Goal: Task Accomplishment & Management: Use online tool/utility

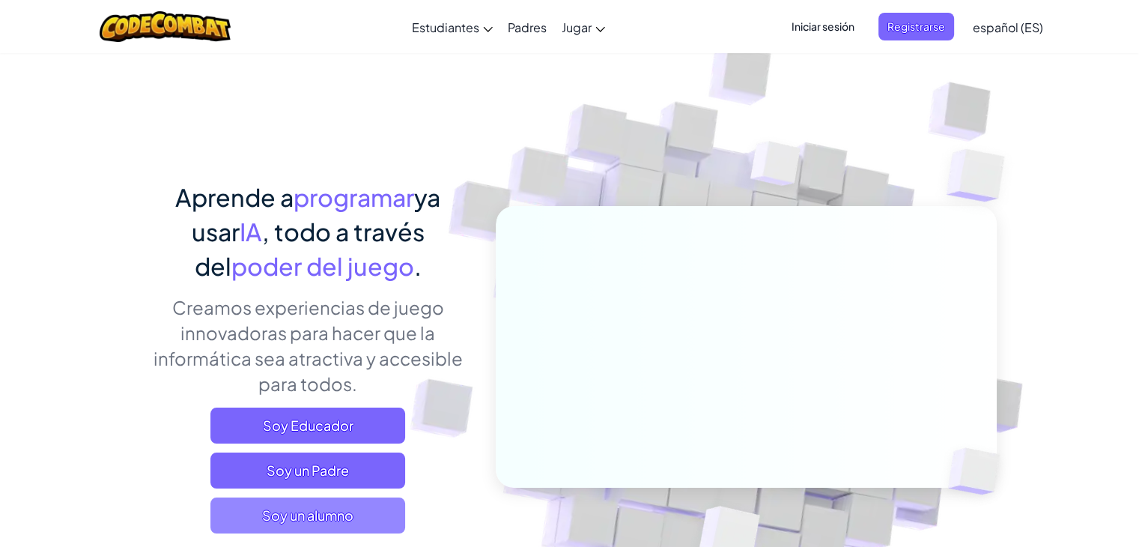
click at [356, 507] on span "Soy un alumno" at bounding box center [307, 515] width 195 height 36
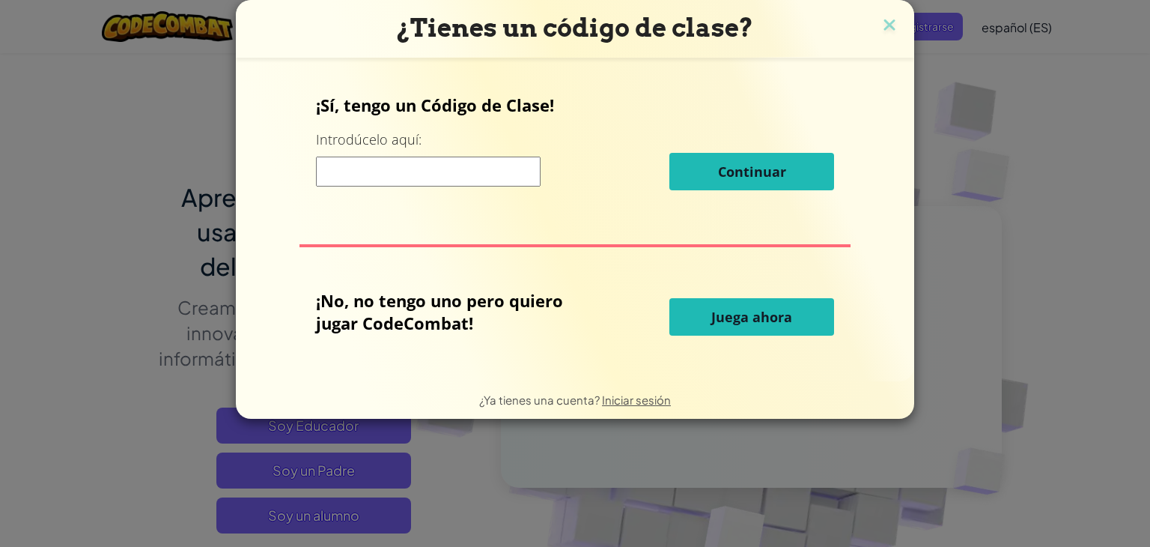
click at [478, 175] on input at bounding box center [428, 171] width 225 height 30
click at [890, 22] on img at bounding box center [889, 26] width 19 height 22
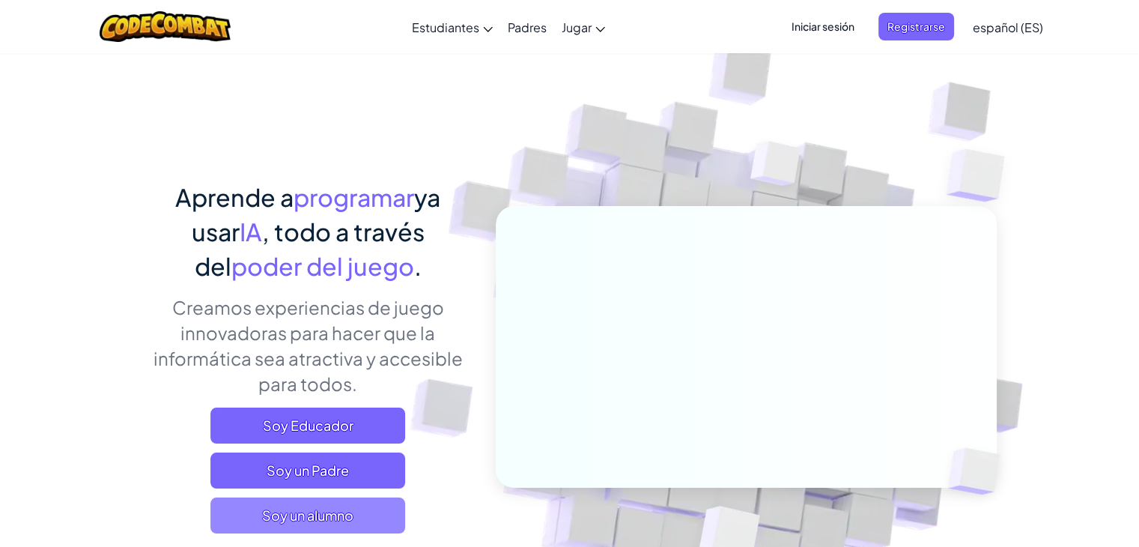
click at [320, 514] on font "Soy un alumno" at bounding box center [307, 514] width 91 height 17
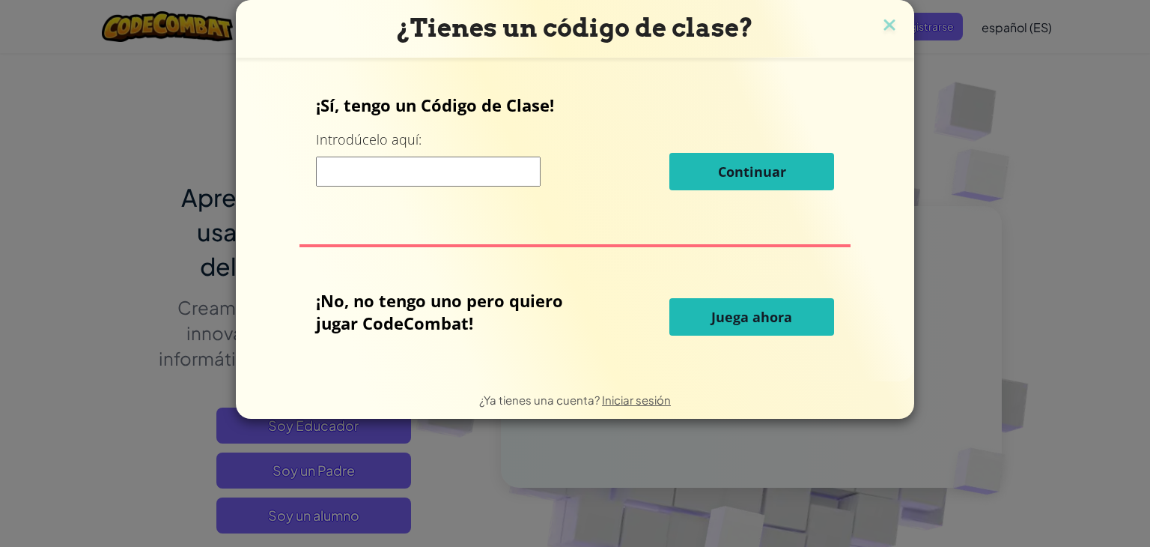
click at [776, 312] on font "Juega ahora" at bounding box center [751, 317] width 81 height 18
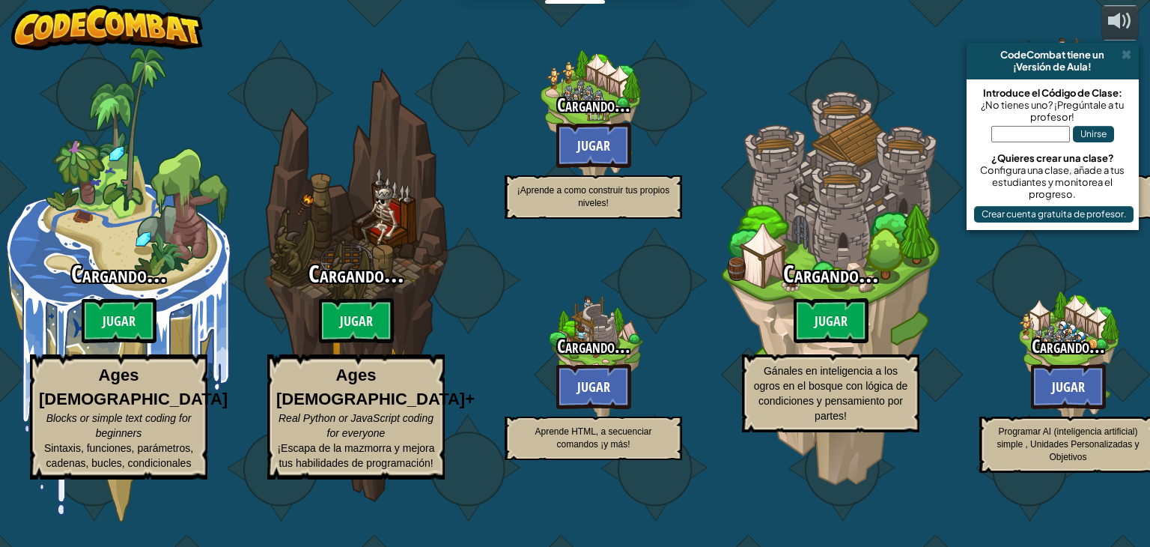
select select "es-ES"
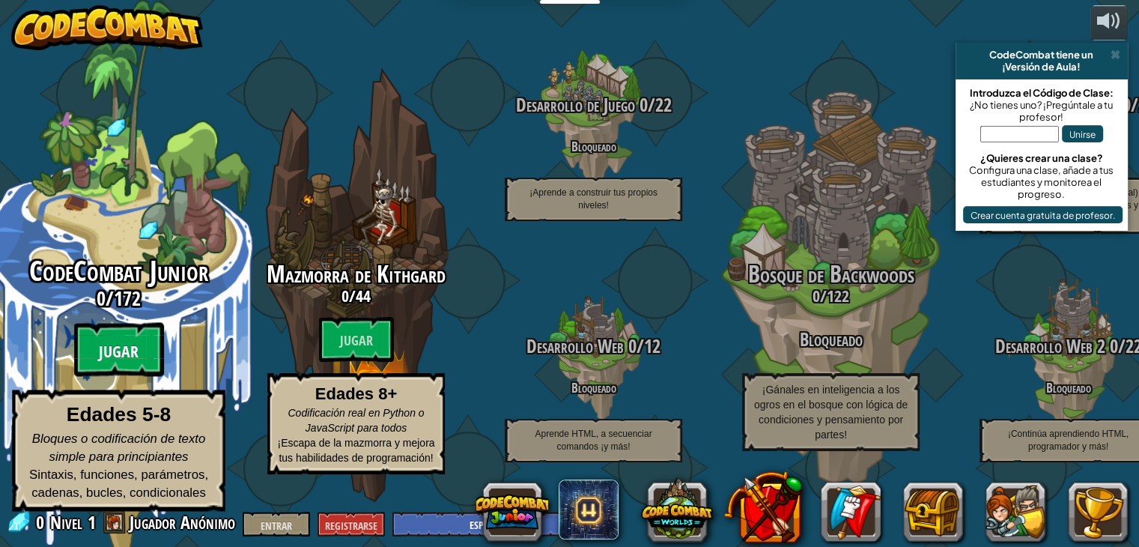
click at [123, 363] on font "Jugar" at bounding box center [119, 352] width 40 height 22
select select "es-ES"
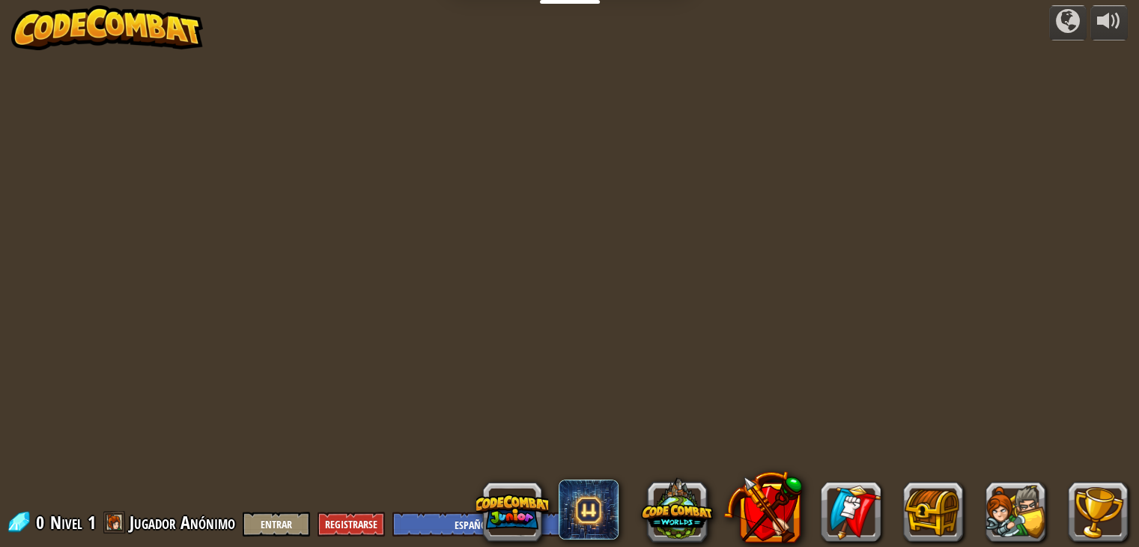
select select "es-ES"
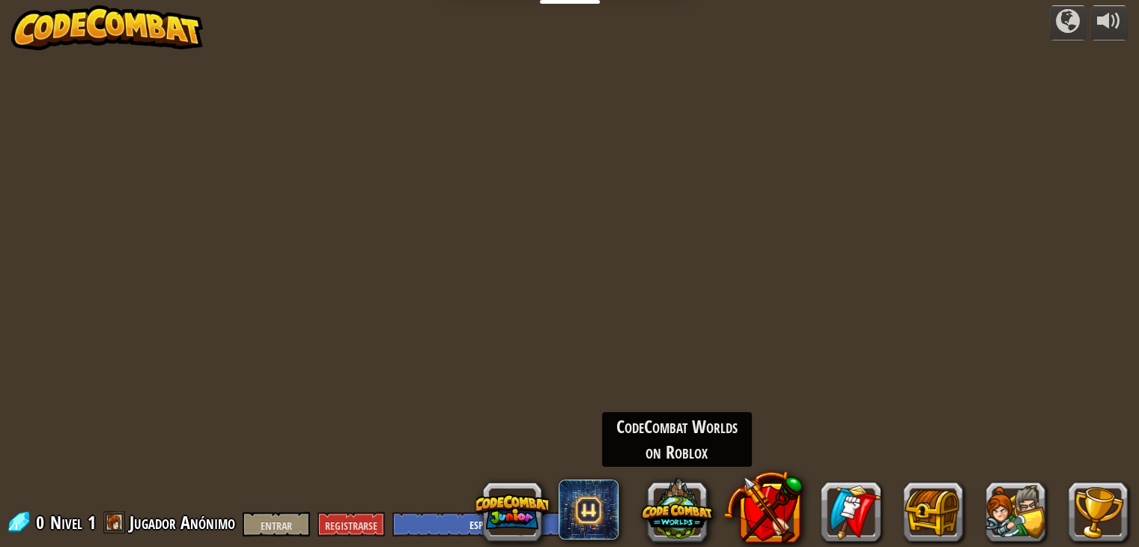
select select "es-ES"
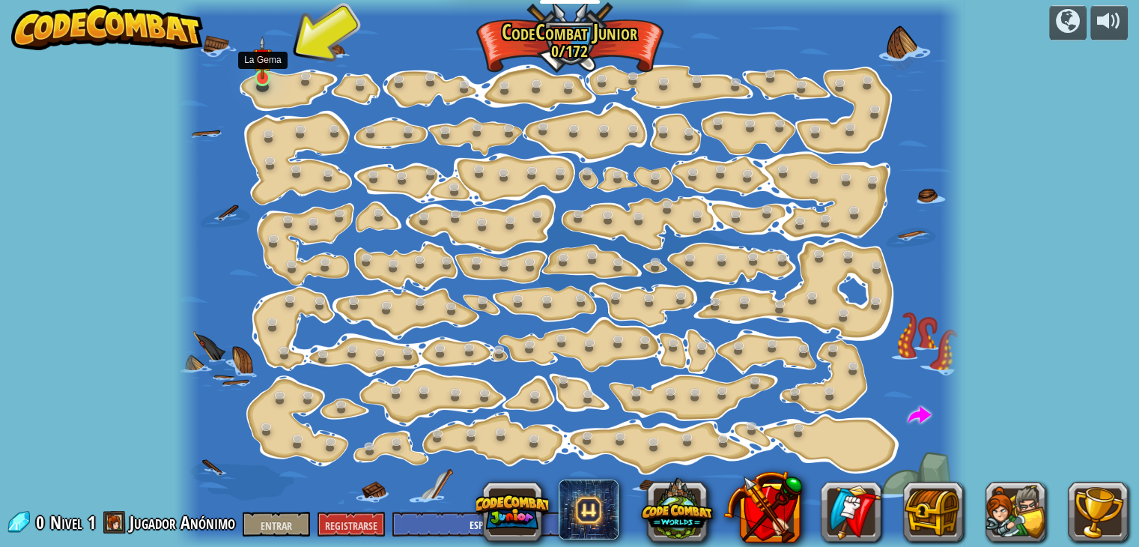
click at [264, 70] on img at bounding box center [262, 58] width 19 height 44
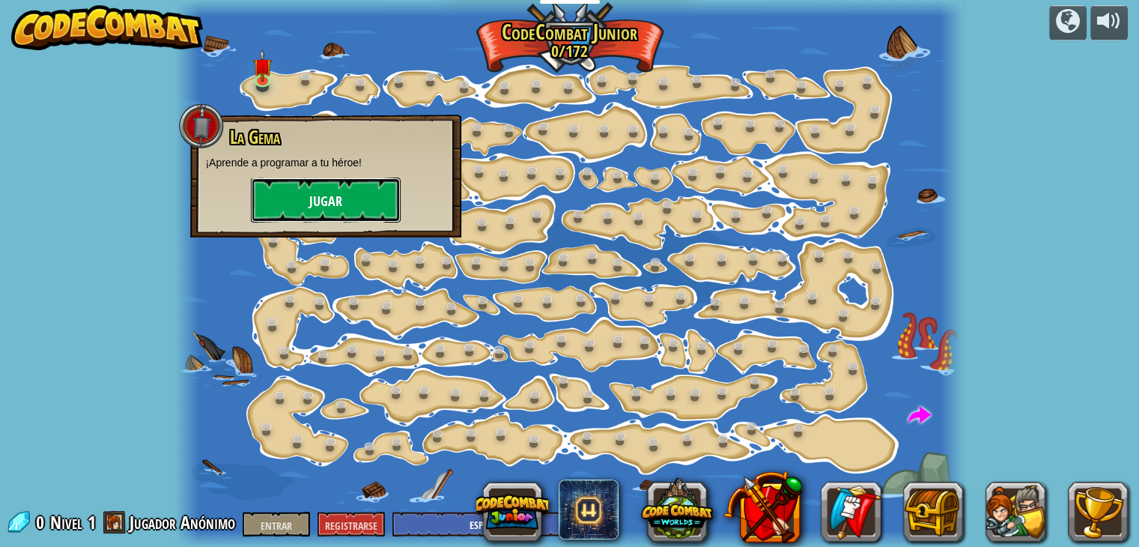
click at [353, 195] on button "Jugar" at bounding box center [326, 199] width 150 height 45
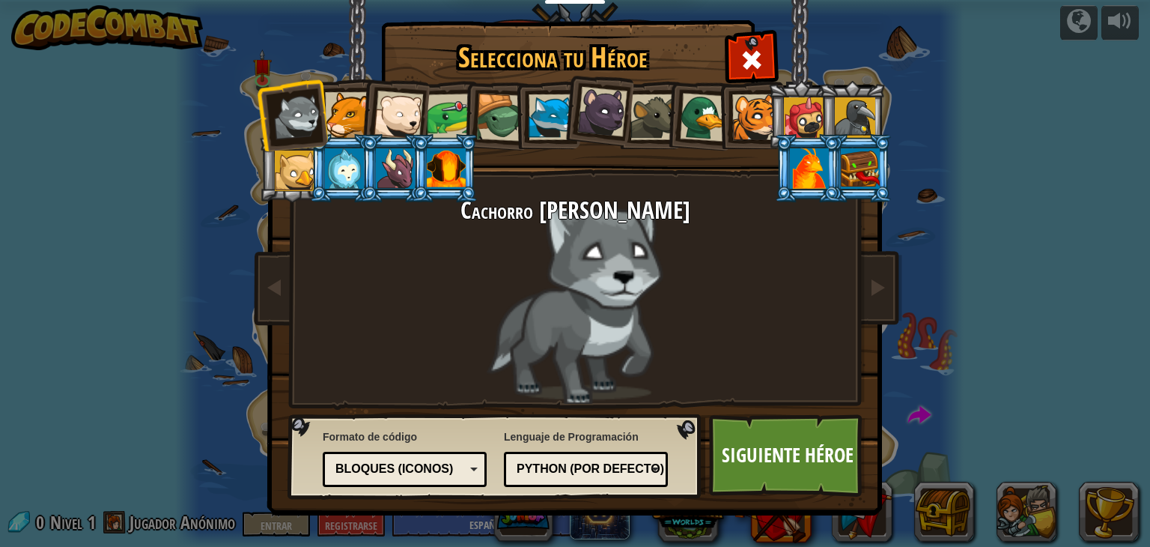
click at [344, 116] on div at bounding box center [348, 115] width 46 height 46
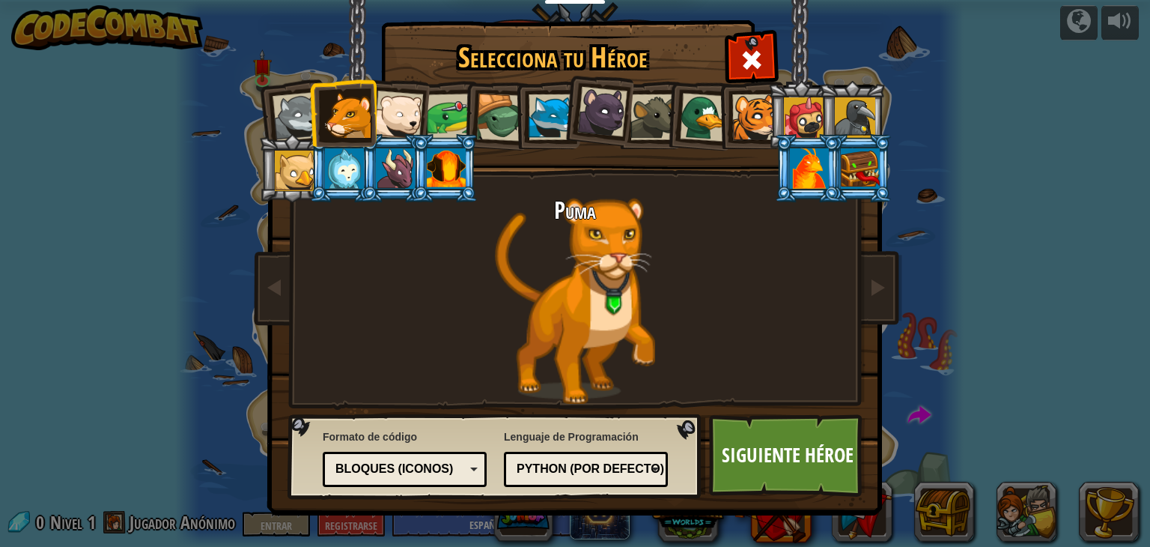
click at [614, 130] on div at bounding box center [602, 112] width 50 height 50
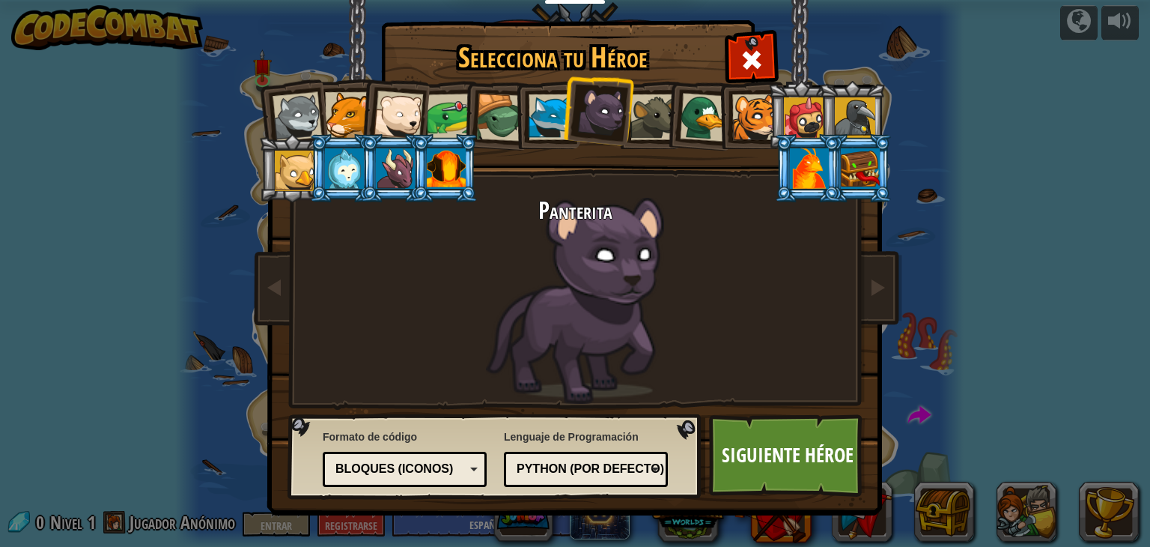
click at [442, 165] on div at bounding box center [446, 168] width 39 height 40
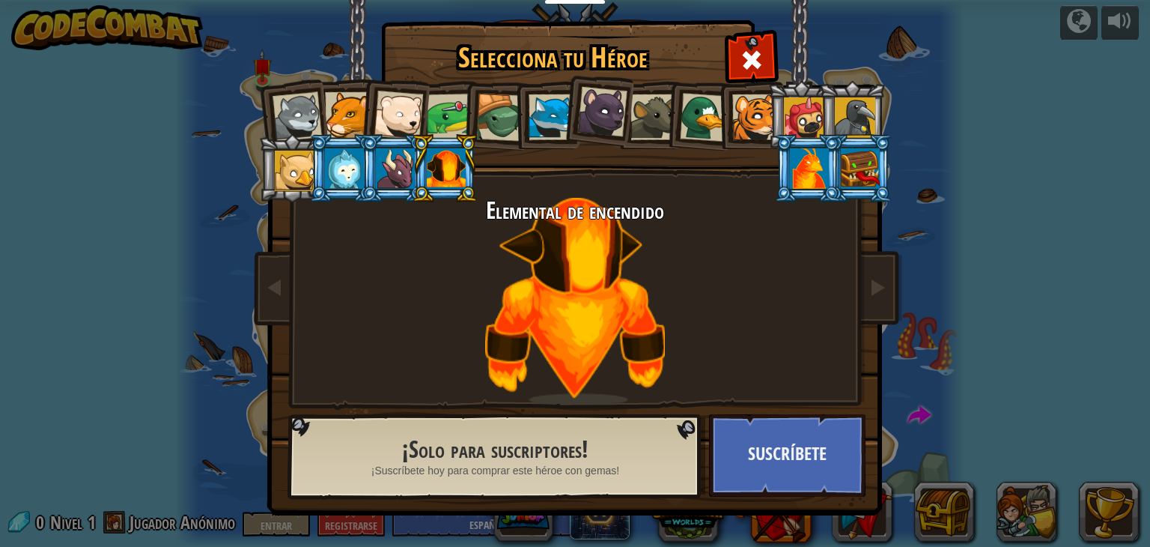
click at [300, 163] on div at bounding box center [295, 170] width 40 height 40
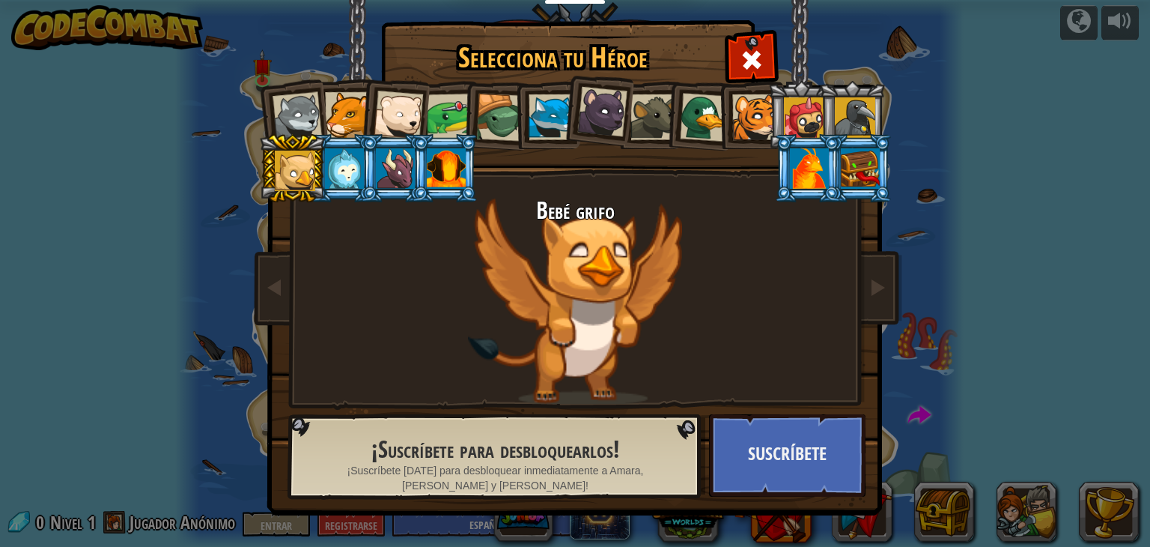
click at [812, 114] on div at bounding box center [804, 117] width 40 height 40
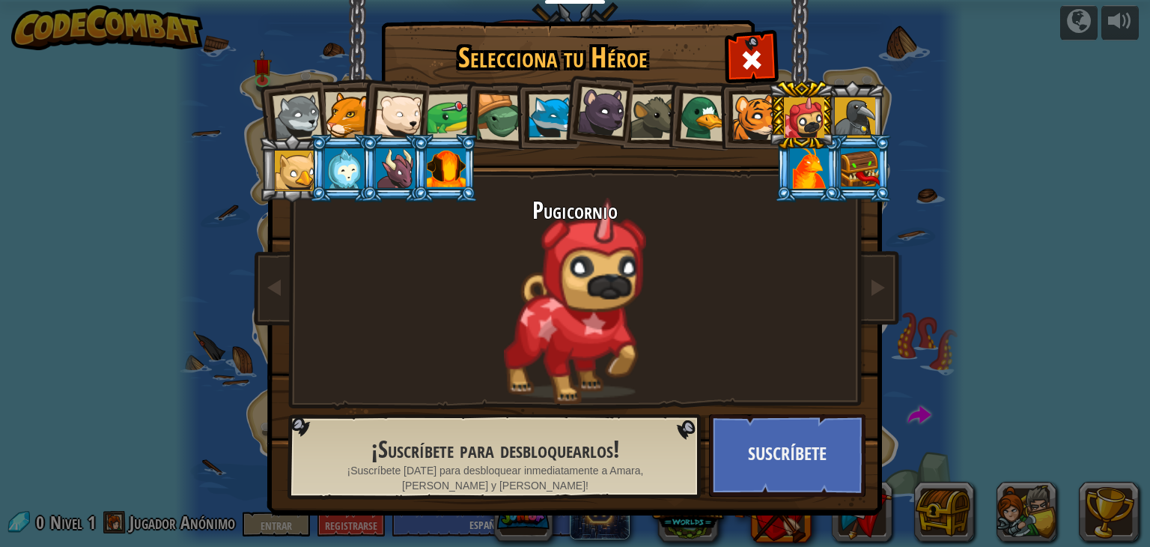
click at [874, 104] on div at bounding box center [855, 117] width 40 height 40
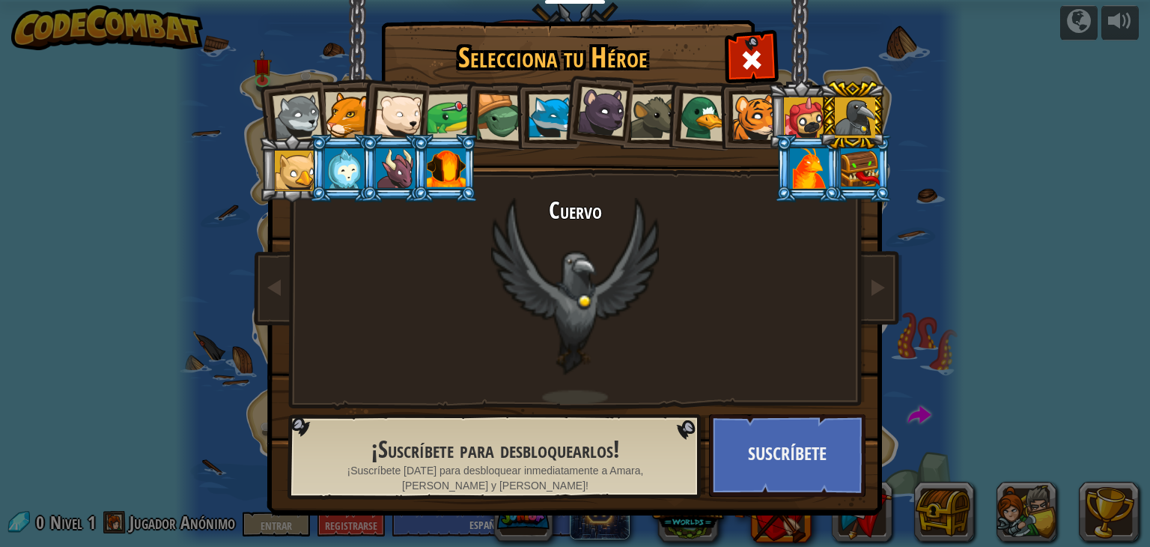
click at [677, 118] on li at bounding box center [699, 115] width 72 height 73
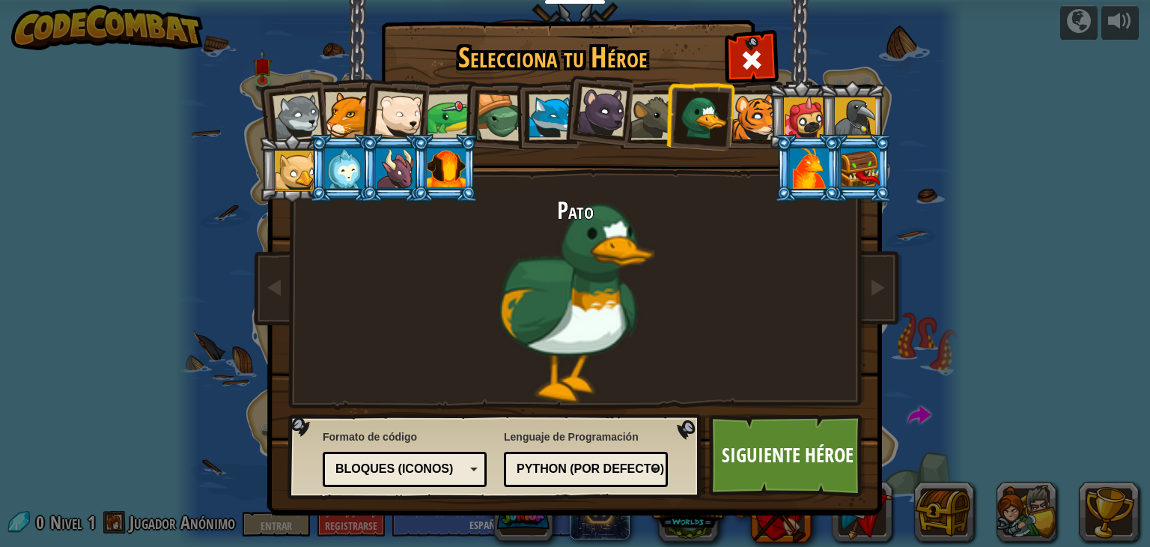
click at [589, 115] on div at bounding box center [602, 112] width 50 height 50
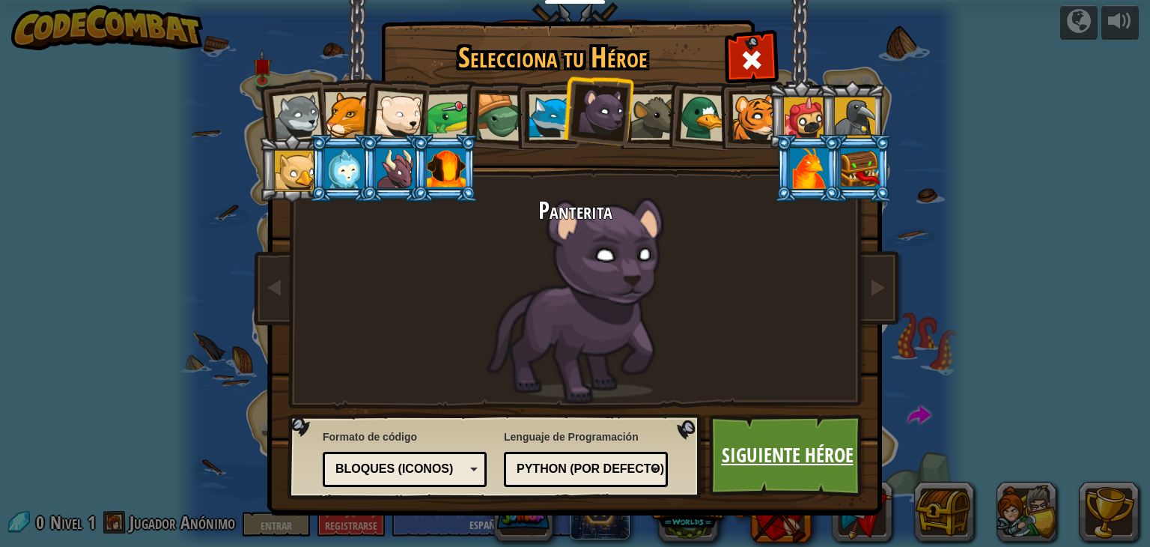
click at [818, 441] on font "Siguiente héroe" at bounding box center [788, 454] width 132 height 27
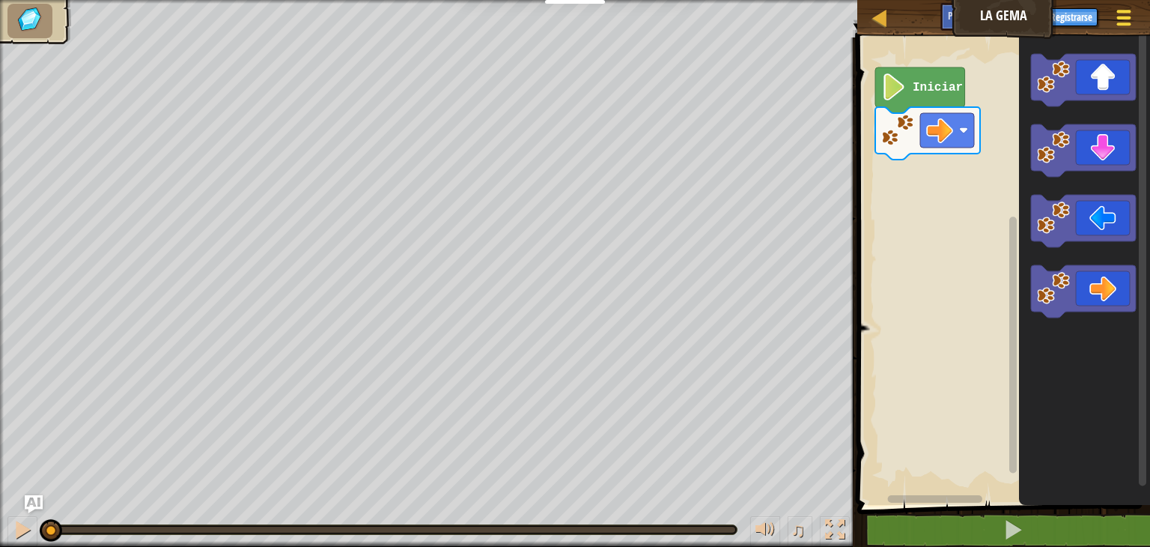
click at [1130, 21] on div at bounding box center [1123, 18] width 20 height 22
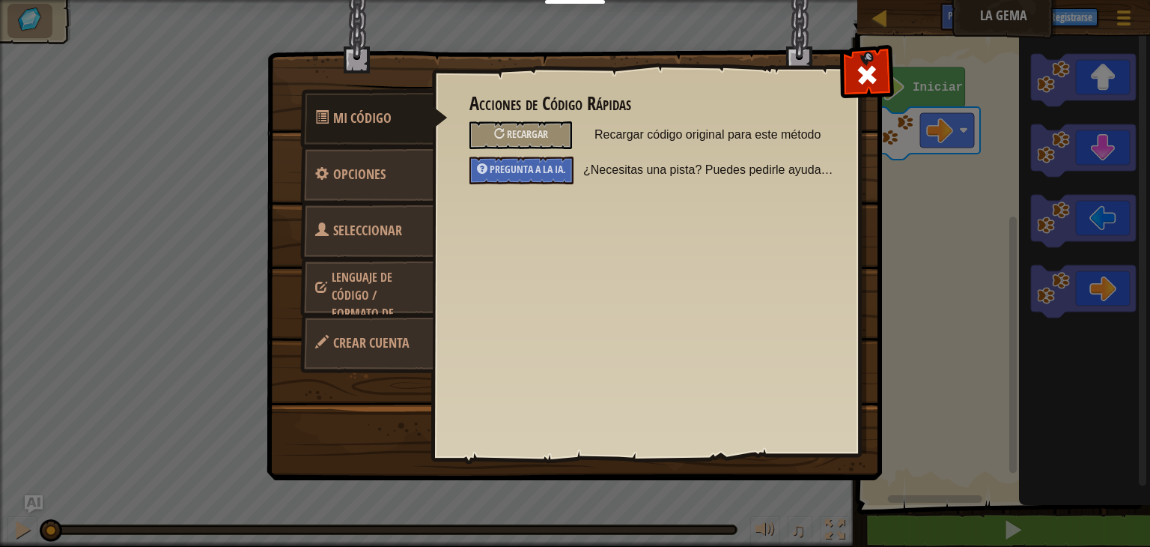
click at [863, 63] on span at bounding box center [867, 75] width 24 height 24
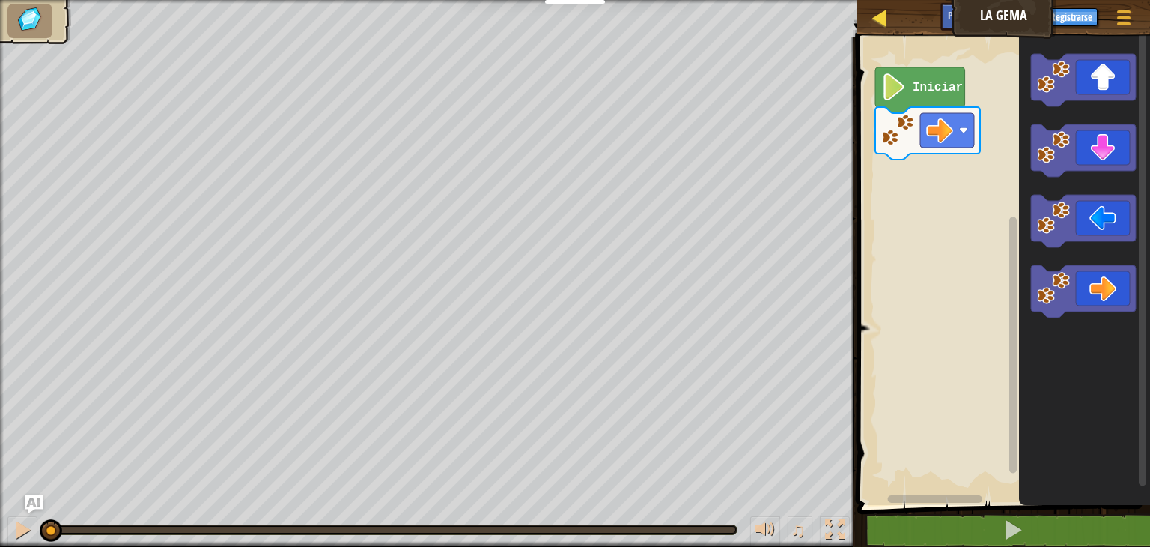
click at [872, 19] on div "Mapa La Gema Menú del Juego Registrarse Pregúntale a la IA" at bounding box center [1003, 18] width 293 height 37
click at [934, 97] on icon "Espacio de trabajo de Blockly" at bounding box center [920, 90] width 90 height 46
click at [922, 94] on icon "Espacio de trabajo de Blockly" at bounding box center [920, 90] width 90 height 46
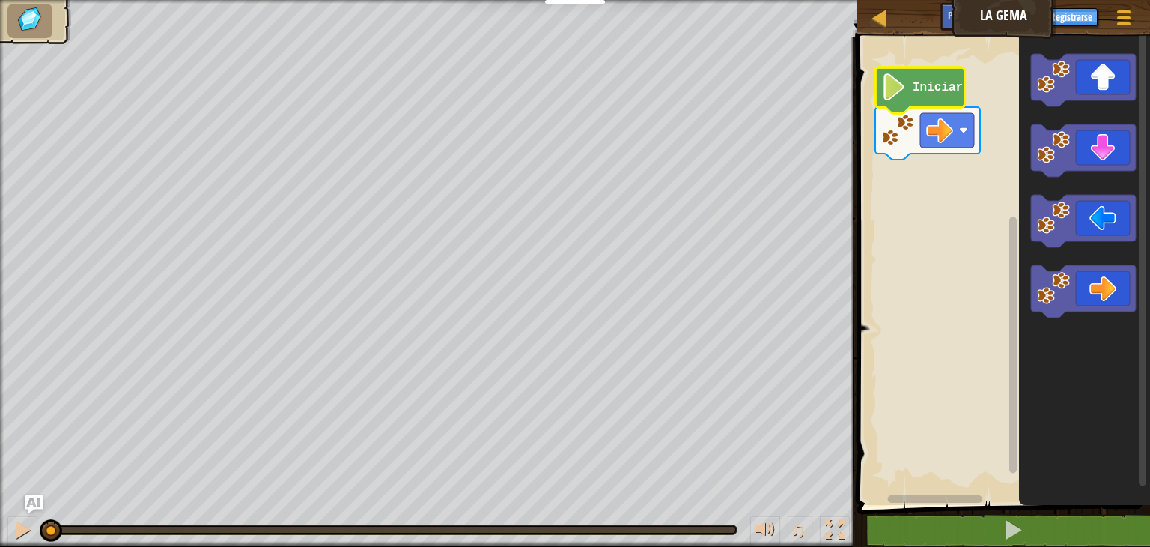
click at [922, 94] on icon "Espacio de trabajo de Blockly" at bounding box center [920, 90] width 90 height 46
click at [928, 90] on text "Iniciar" at bounding box center [938, 87] width 50 height 13
click at [913, 93] on text "Iniciar" at bounding box center [938, 87] width 50 height 13
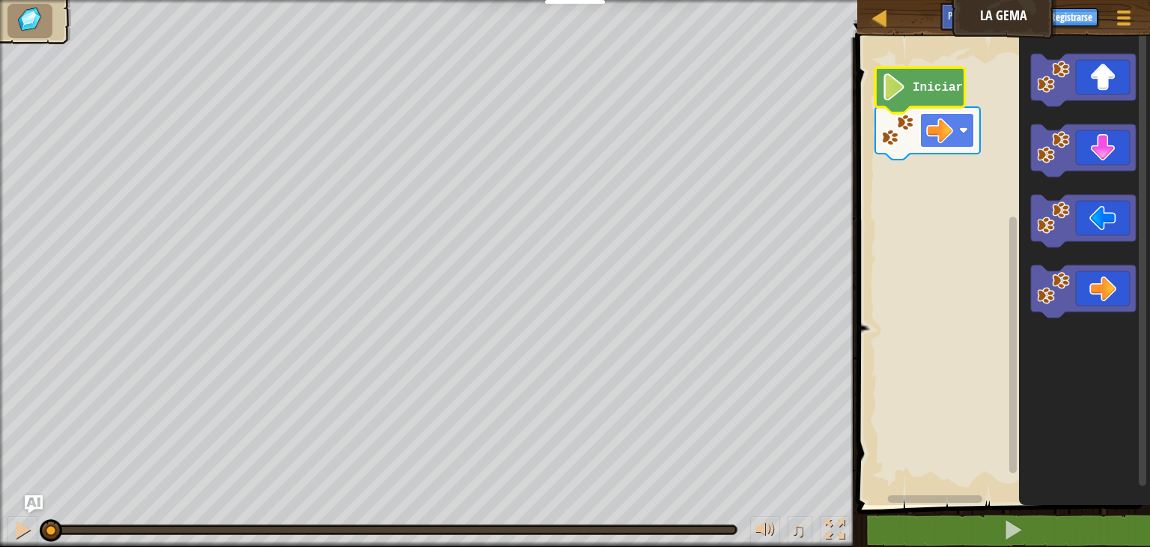
click at [960, 134] on image "Espacio de trabajo de Blockly" at bounding box center [963, 130] width 9 height 9
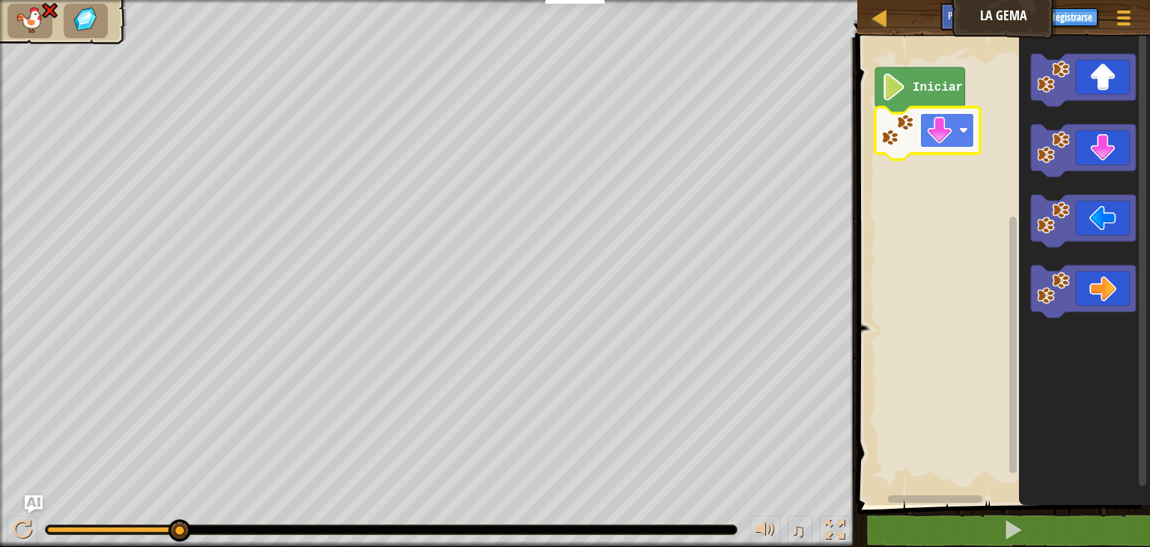
click at [962, 127] on image "Espacio de trabajo de Blockly" at bounding box center [963, 130] width 9 height 9
click at [952, 131] on image "Espacio de trabajo de Blockly" at bounding box center [939, 130] width 27 height 27
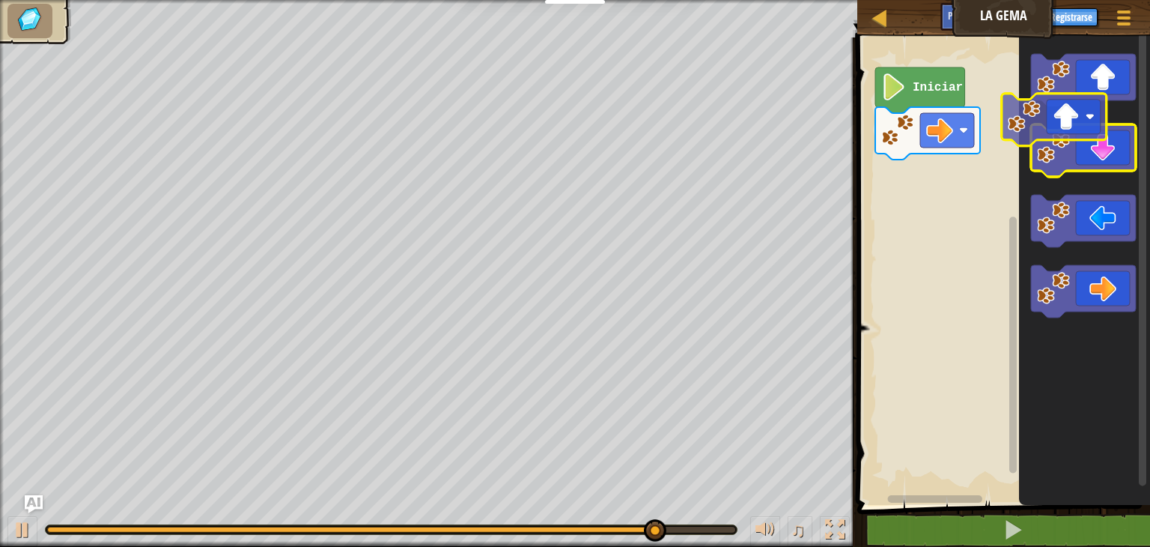
click at [1086, 80] on icon "Espacio de trabajo de Blockly" at bounding box center [1083, 80] width 105 height 52
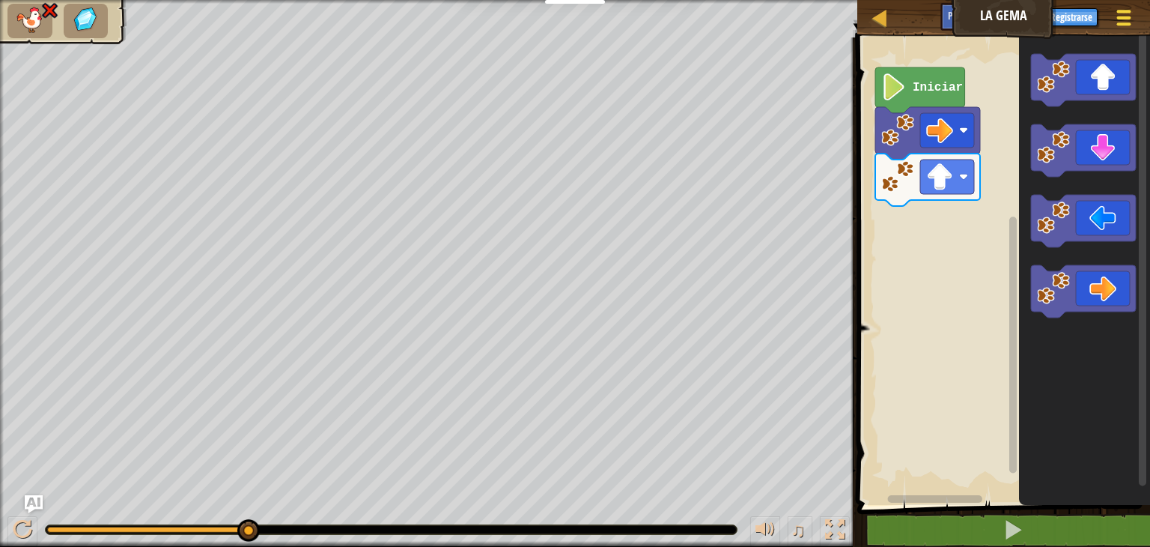
click at [1129, 16] on div at bounding box center [1123, 18] width 20 height 22
